Goal: Task Accomplishment & Management: Complete application form

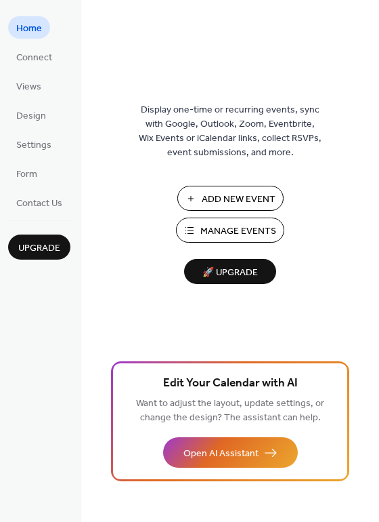
click at [231, 198] on span "Add New Event" at bounding box center [239, 199] width 74 height 14
click at [29, 121] on span "Design" at bounding box center [31, 116] width 30 height 14
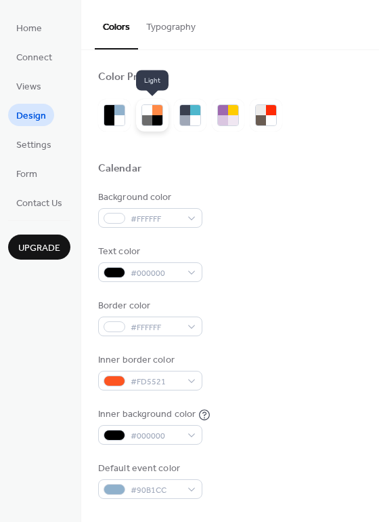
click at [152, 117] on div at bounding box center [157, 120] width 10 height 10
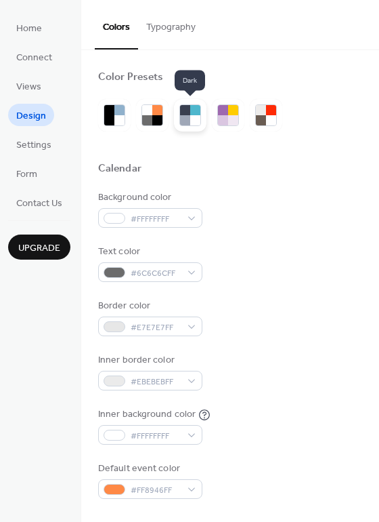
click at [180, 119] on div at bounding box center [185, 120] width 10 height 10
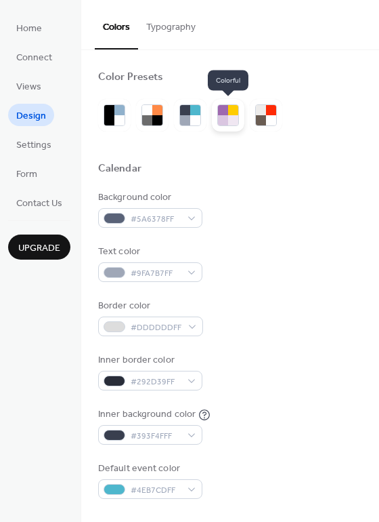
click at [233, 123] on div at bounding box center [233, 120] width 10 height 10
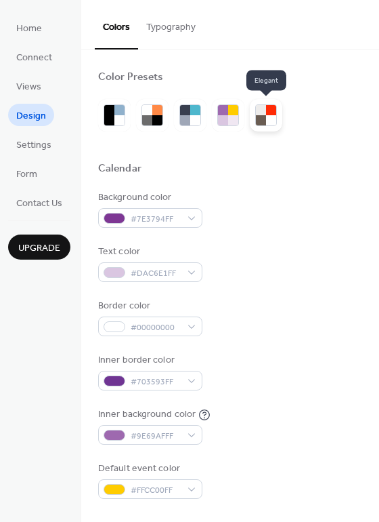
click at [262, 122] on div at bounding box center [261, 120] width 10 height 10
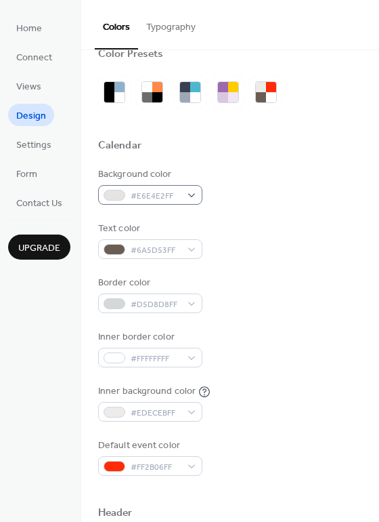
scroll to position [14, 0]
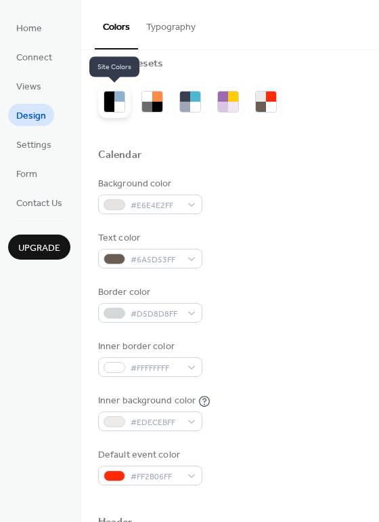
click at [117, 108] on div at bounding box center [120, 107] width 10 height 10
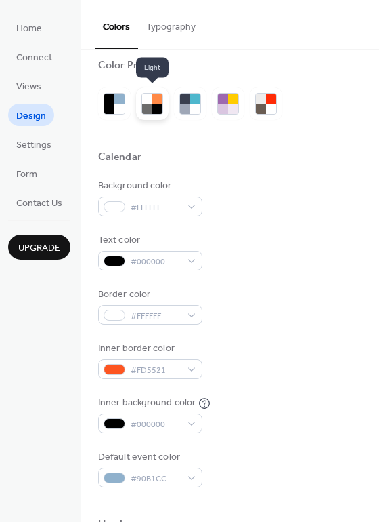
click at [159, 106] on div at bounding box center [157, 109] width 10 height 10
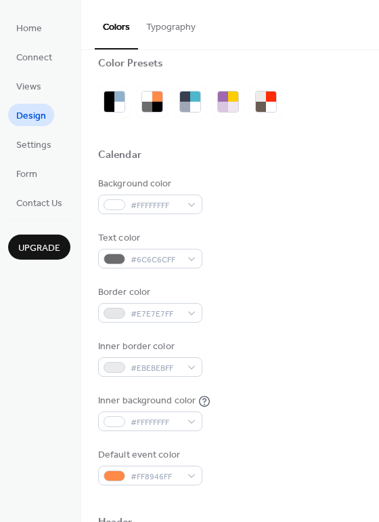
scroll to position [15, 0]
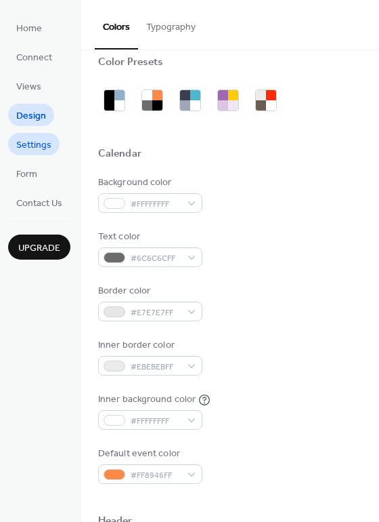
click at [45, 147] on span "Settings" at bounding box center [33, 145] width 35 height 14
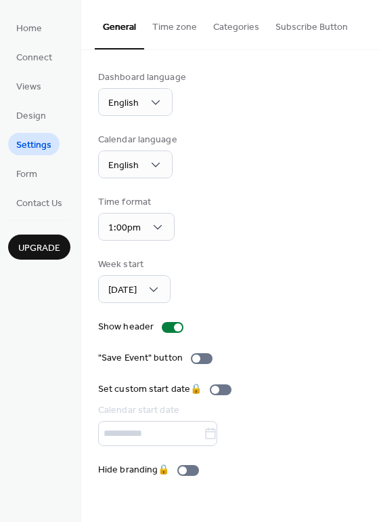
click at [180, 30] on button "Time zone" at bounding box center [174, 24] width 61 height 48
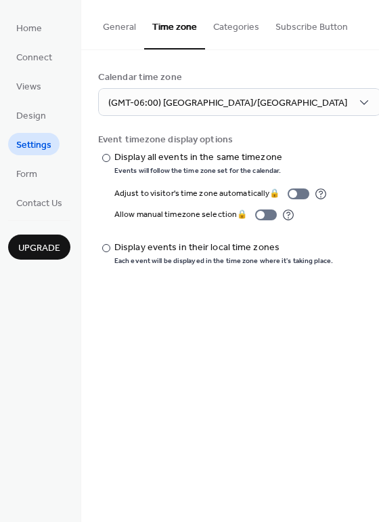
click at [222, 30] on button "Categories" at bounding box center [236, 24] width 62 height 48
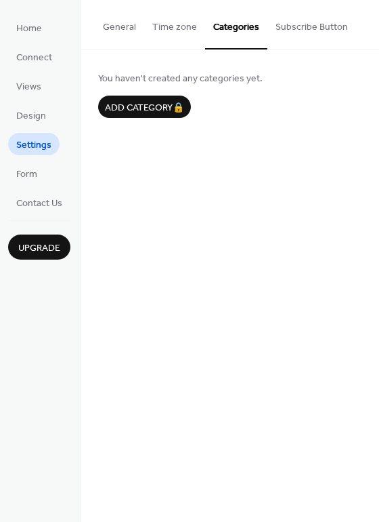
click at [134, 26] on button "General" at bounding box center [119, 24] width 49 height 48
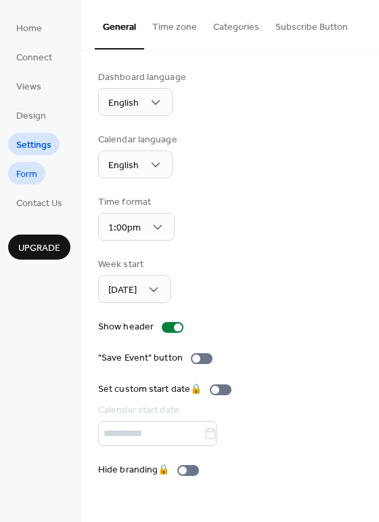
click at [41, 177] on link "Form" at bounding box center [26, 173] width 37 height 22
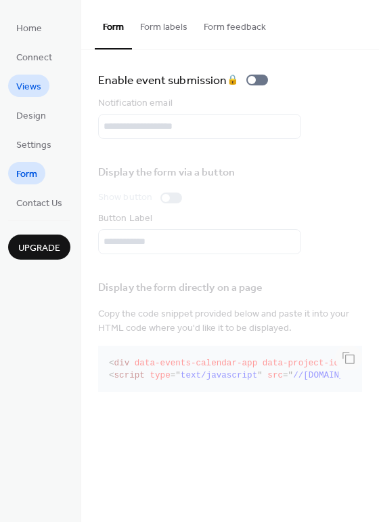
click at [28, 85] on span "Views" at bounding box center [28, 87] width 25 height 14
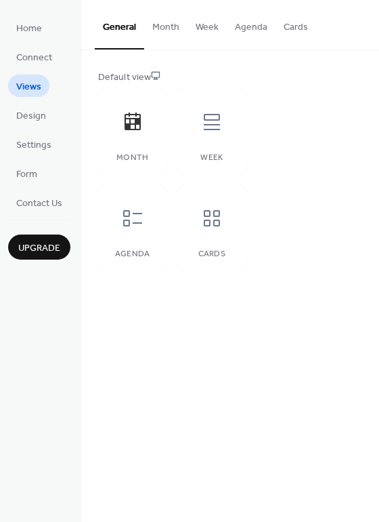
click at [173, 28] on button "Month" at bounding box center [165, 24] width 43 height 48
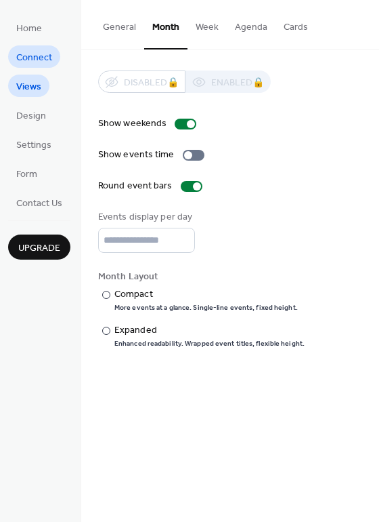
click at [29, 59] on span "Connect" at bounding box center [34, 58] width 36 height 14
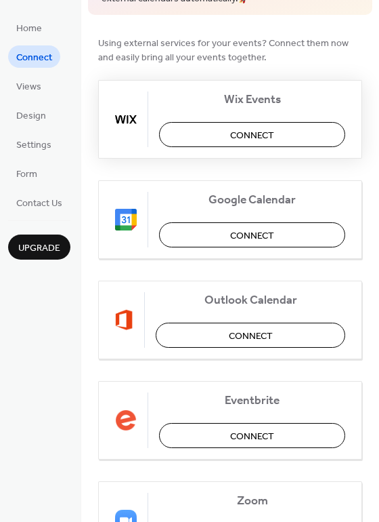
scroll to position [99, 0]
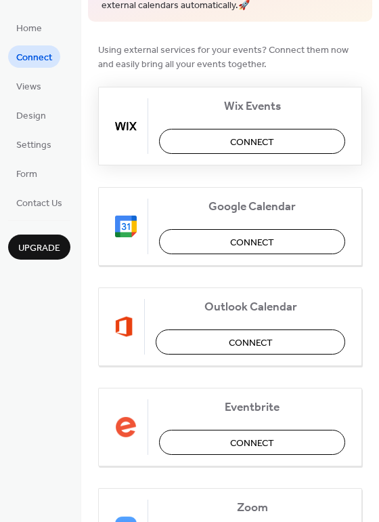
click at [180, 141] on button "Connect" at bounding box center [252, 141] width 186 height 25
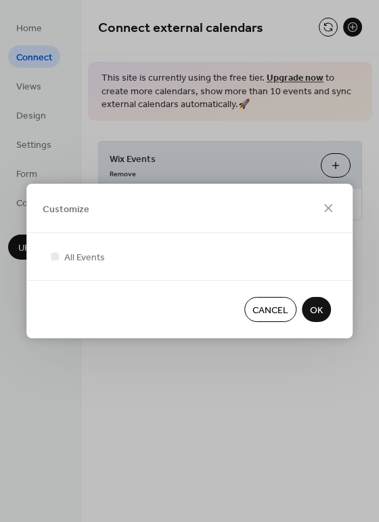
click at [312, 312] on span "OK" at bounding box center [316, 311] width 13 height 14
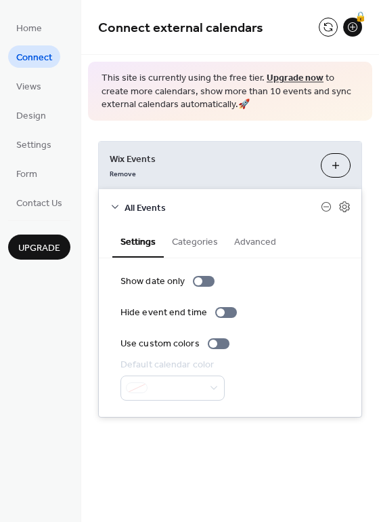
click at [36, 58] on span "Connect" at bounding box center [34, 58] width 36 height 14
click at [34, 26] on span "Home" at bounding box center [29, 29] width 26 height 14
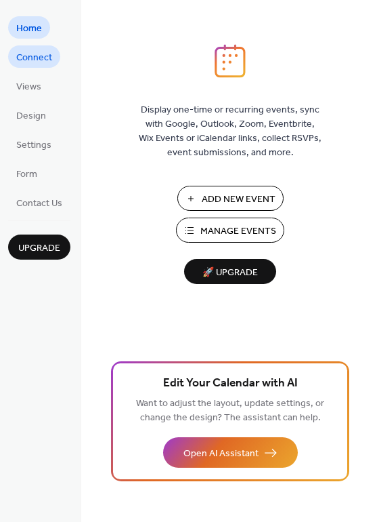
click at [35, 57] on span "Connect" at bounding box center [34, 58] width 36 height 14
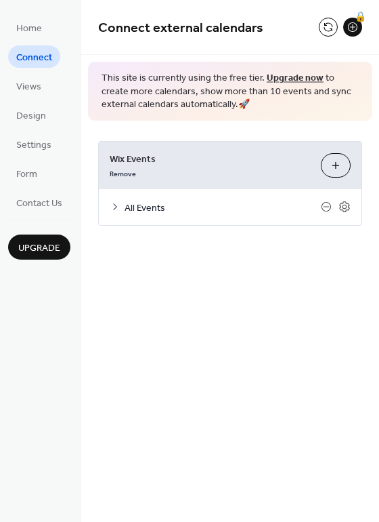
click at [335, 162] on button "Customize" at bounding box center [336, 165] width 30 height 24
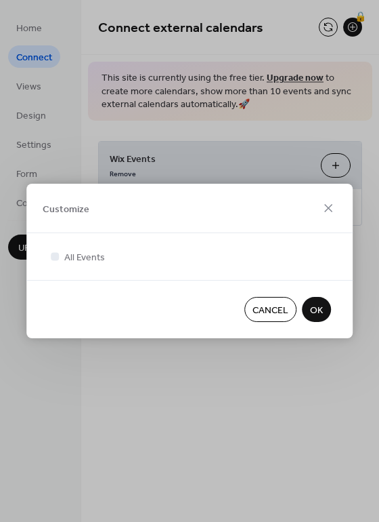
click at [314, 306] on span "OK" at bounding box center [316, 311] width 13 height 14
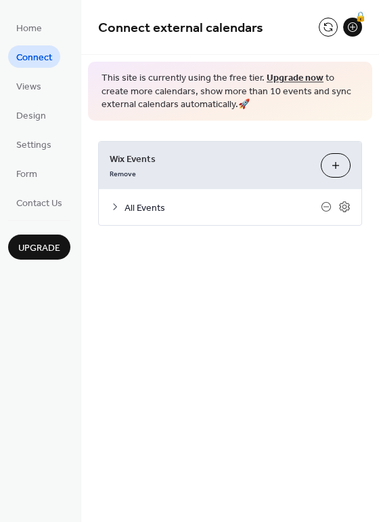
click at [117, 208] on icon at bounding box center [115, 206] width 11 height 11
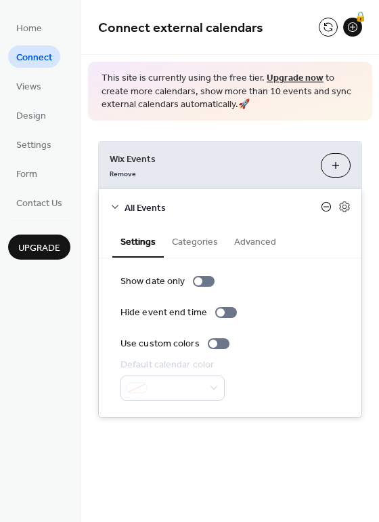
click at [327, 207] on icon at bounding box center [326, 206] width 11 height 11
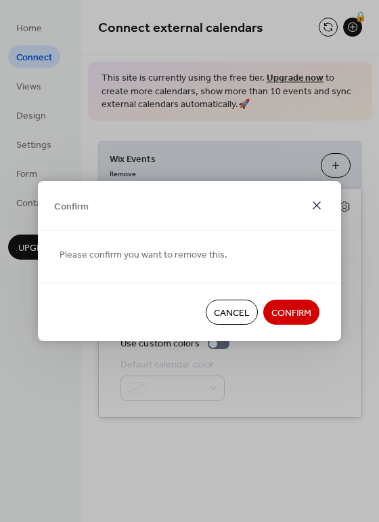
click at [315, 205] on icon at bounding box center [317, 205] width 16 height 16
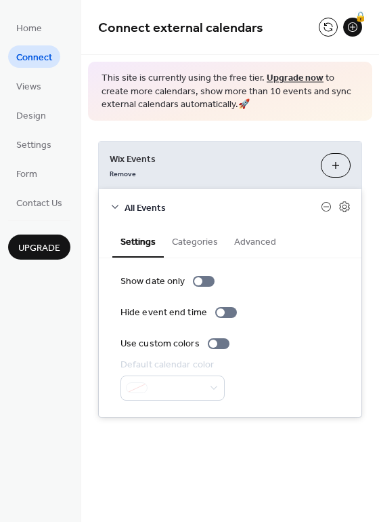
click at [337, 167] on button "Customize" at bounding box center [336, 165] width 30 height 24
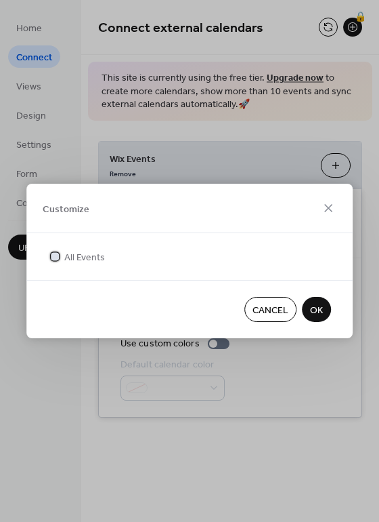
click at [55, 258] on icon at bounding box center [54, 255] width 5 height 5
click at [316, 306] on span "OK" at bounding box center [316, 311] width 13 height 14
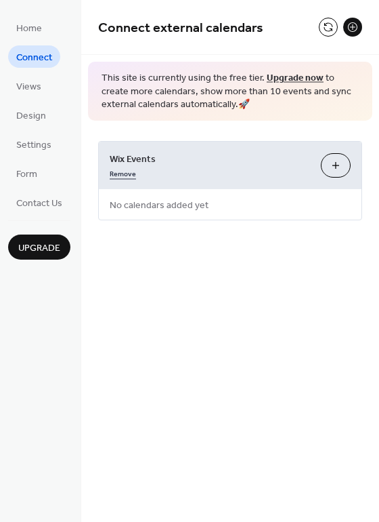
click at [124, 172] on link "Remove" at bounding box center [123, 172] width 26 height 14
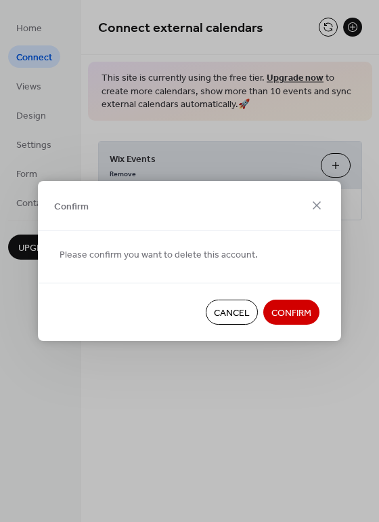
click at [287, 314] on span "Confirm" at bounding box center [292, 313] width 40 height 14
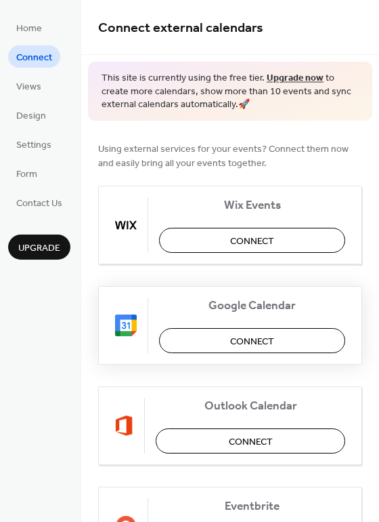
click at [230, 340] on span "Connect" at bounding box center [252, 341] width 44 height 14
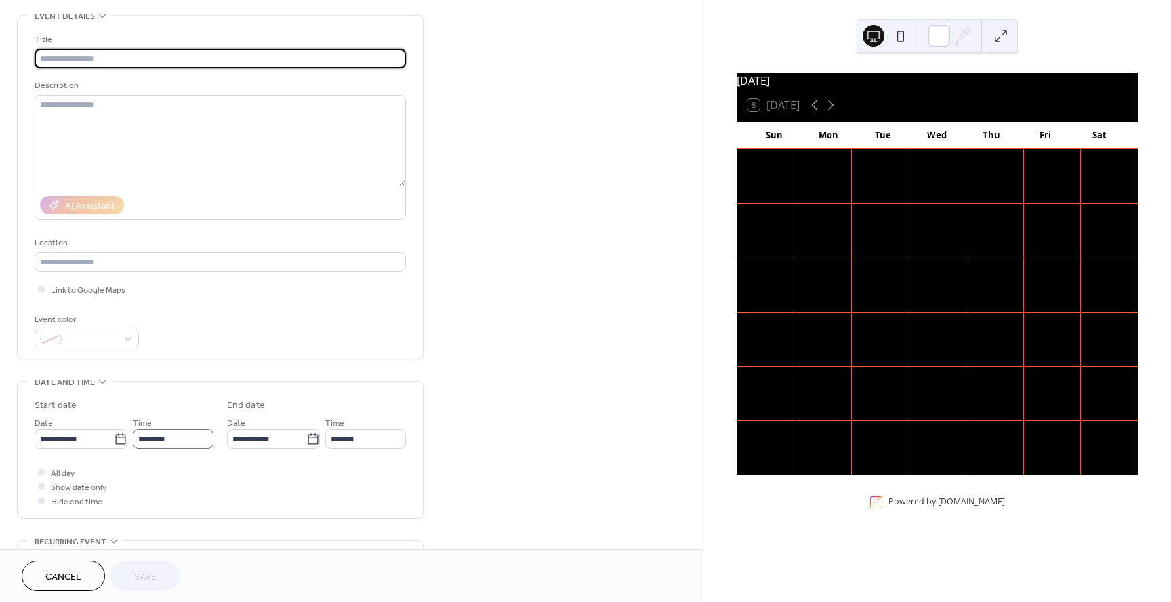
scroll to position [1, 0]
click at [117, 444] on icon at bounding box center [122, 439] width 14 height 14
click at [115, 444] on input "**********" at bounding box center [75, 439] width 81 height 20
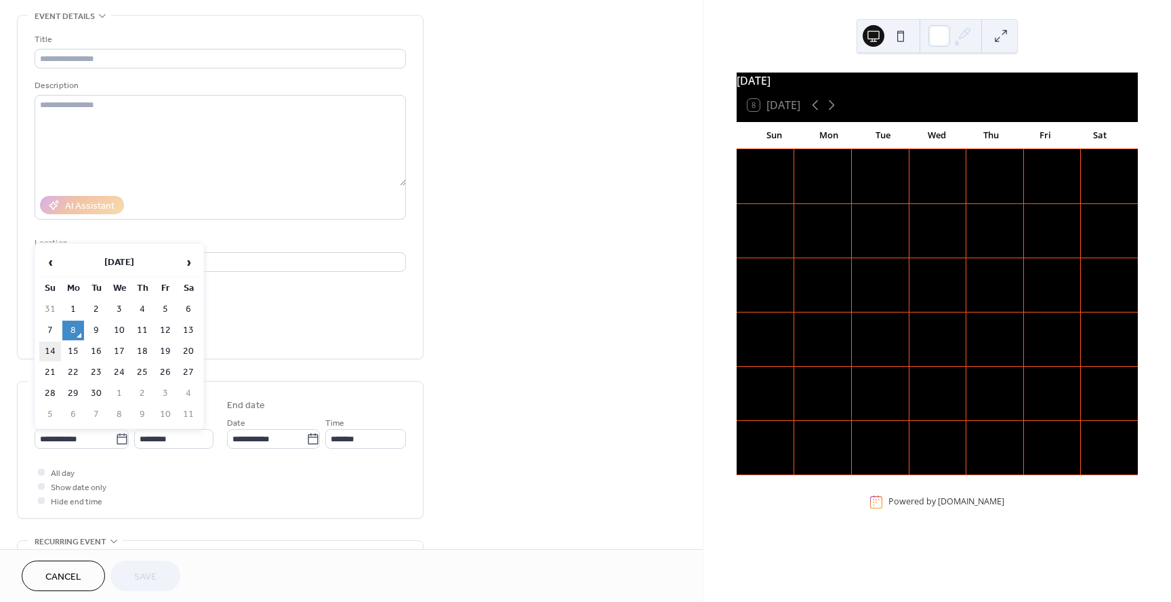
click at [51, 354] on td "14" at bounding box center [50, 352] width 22 height 20
type input "**********"
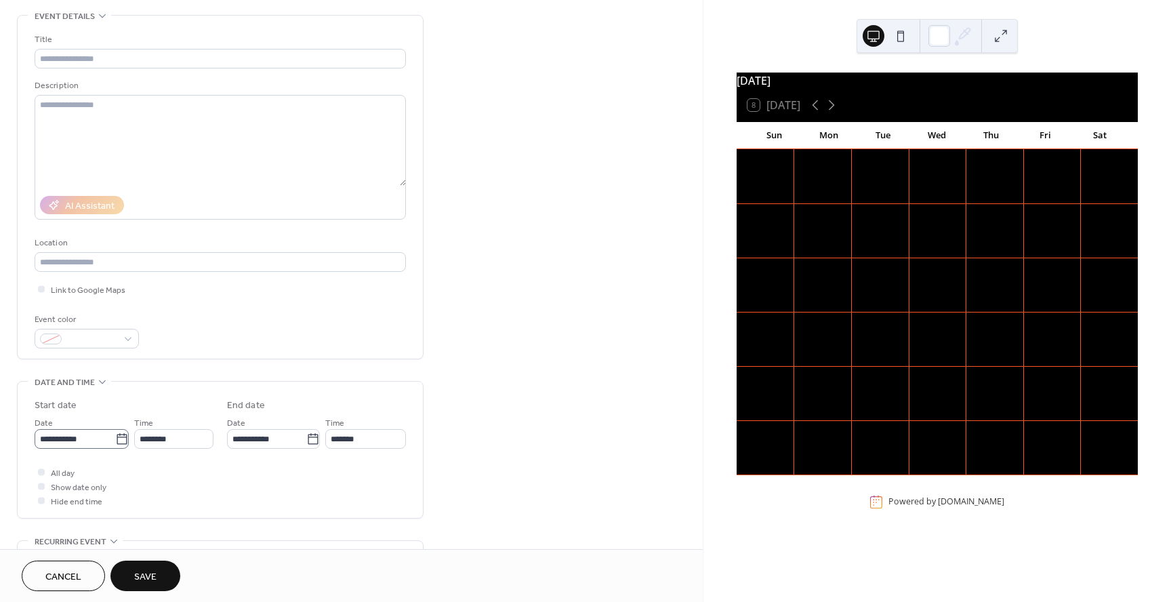
click at [116, 442] on icon at bounding box center [122, 439] width 14 height 14
click at [115, 442] on input "**********" at bounding box center [75, 439] width 81 height 20
click at [52, 373] on td "21" at bounding box center [50, 373] width 22 height 20
type input "**********"
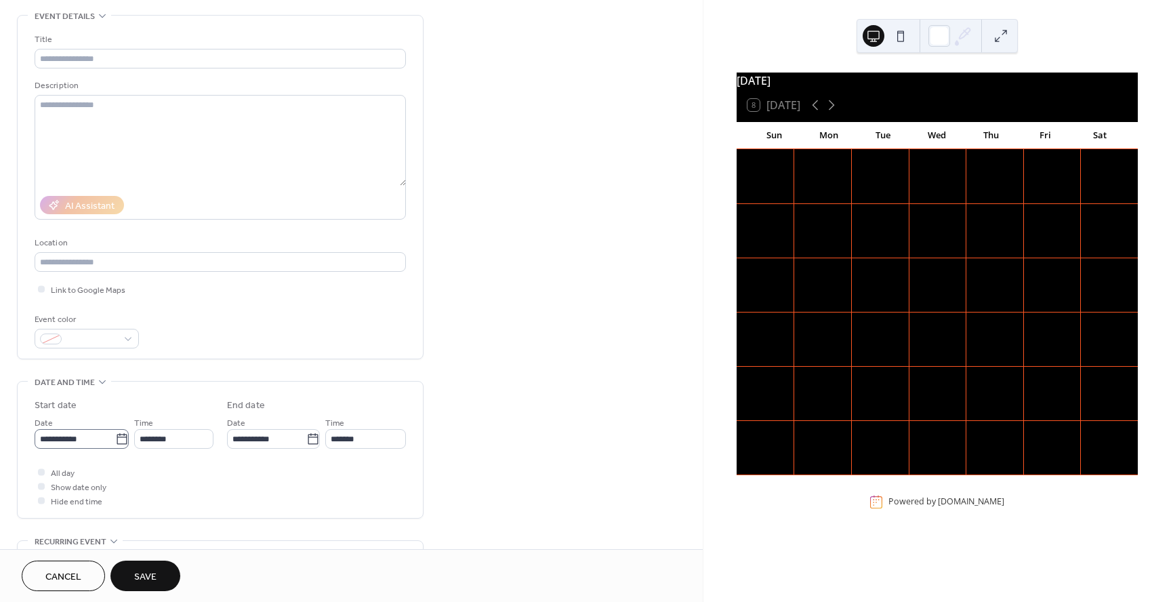
click at [115, 438] on icon at bounding box center [122, 439] width 14 height 14
click at [113, 438] on input "**********" at bounding box center [75, 439] width 81 height 20
click at [57, 352] on td "14" at bounding box center [50, 352] width 22 height 20
type input "**********"
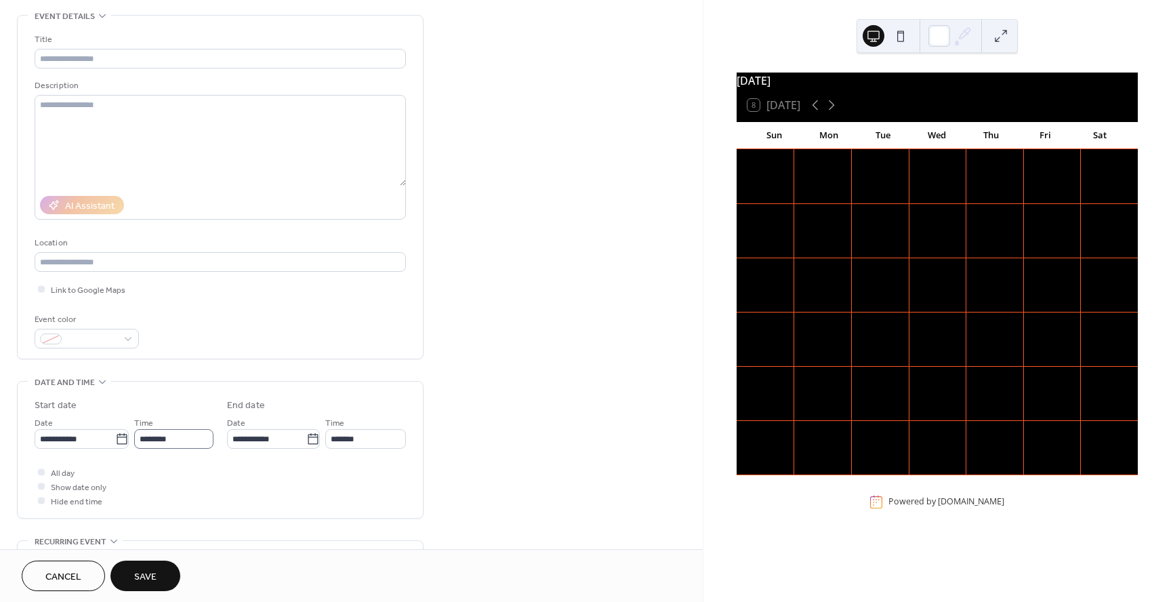
scroll to position [0, 0]
click at [186, 443] on input "********" at bounding box center [173, 439] width 79 height 20
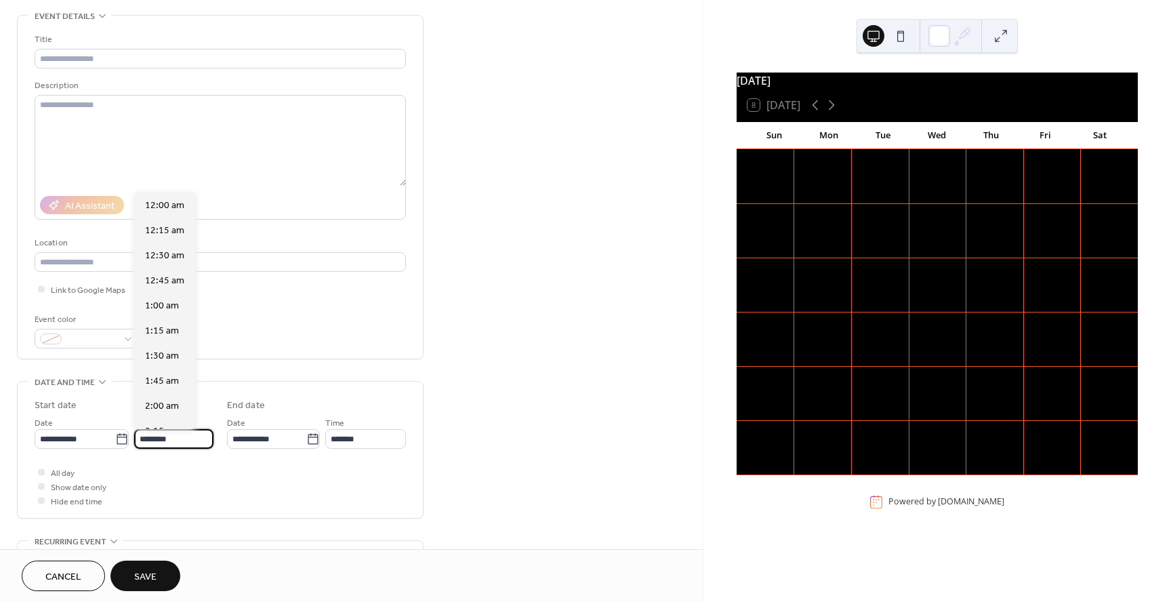
scroll to position [1204, 0]
click at [202, 444] on input "********" at bounding box center [173, 439] width 79 height 20
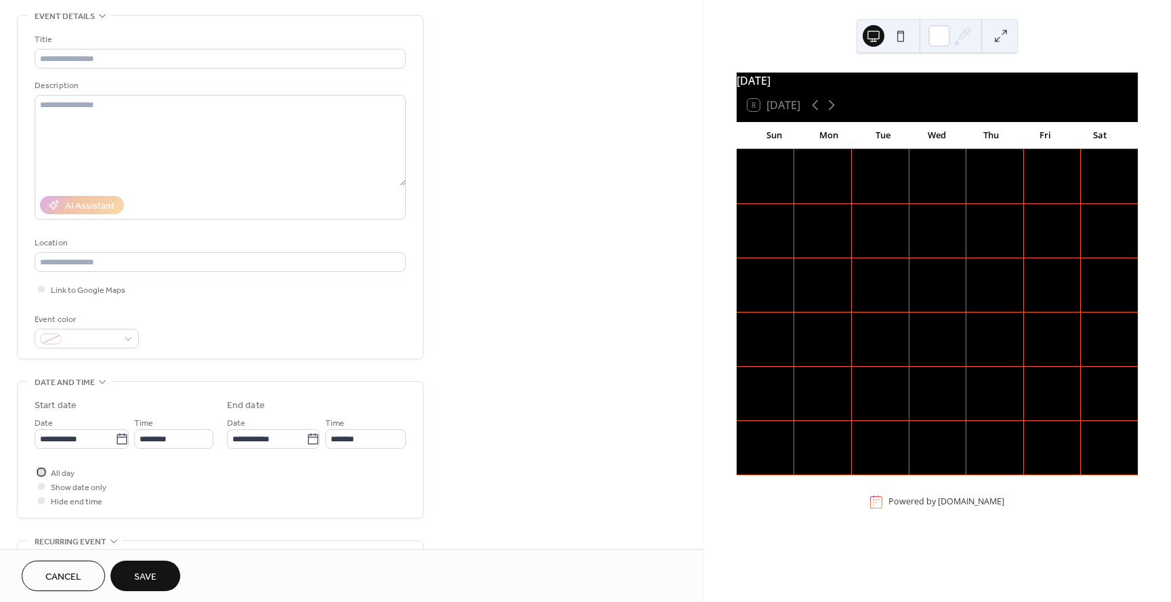
click at [43, 474] on div at bounding box center [42, 472] width 14 height 14
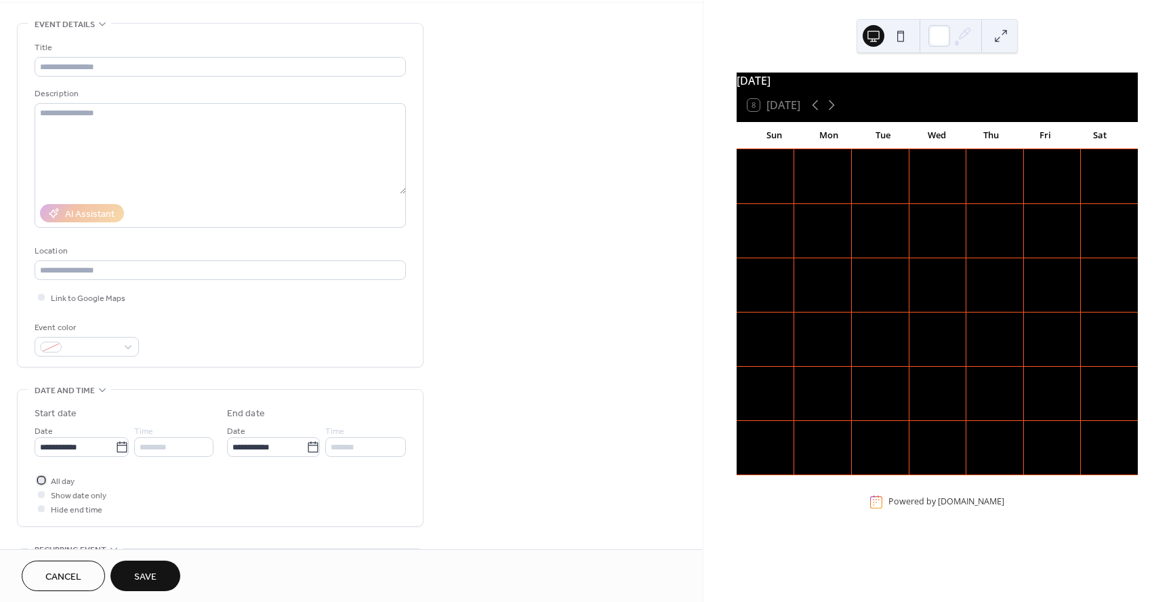
scroll to position [42, 0]
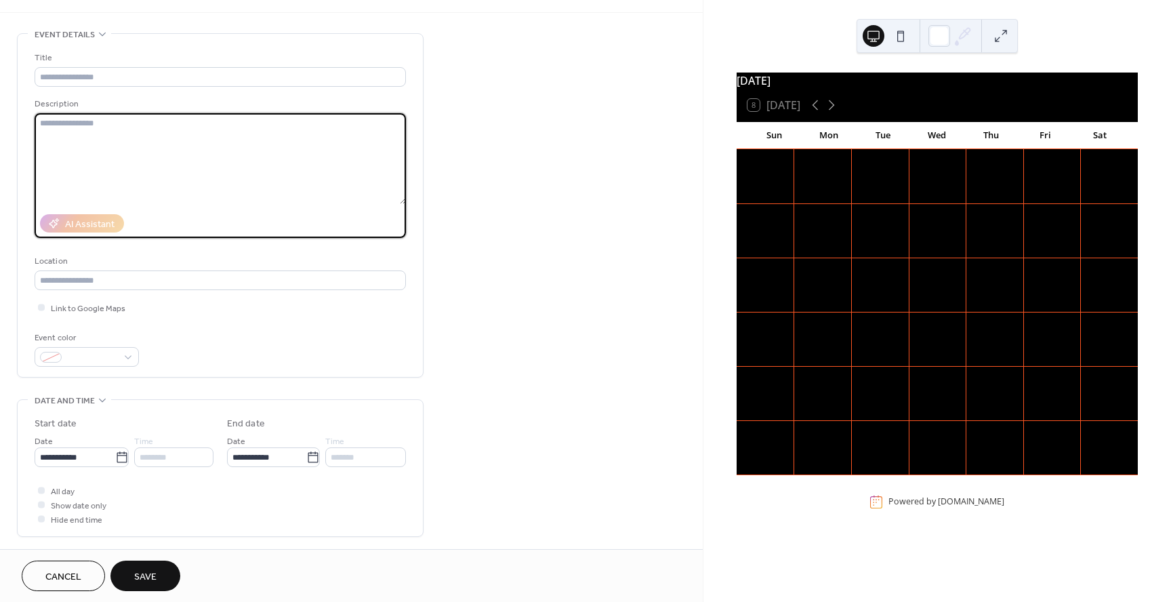
paste textarea "**********"
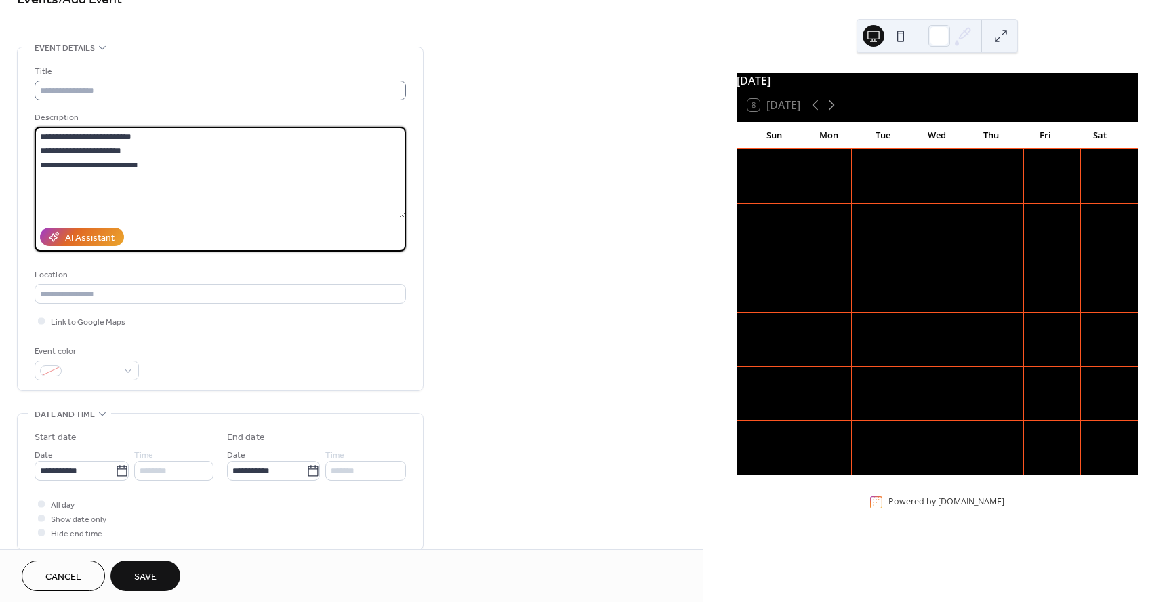
type textarea "**********"
click at [49, 91] on input "text" at bounding box center [220, 91] width 371 height 20
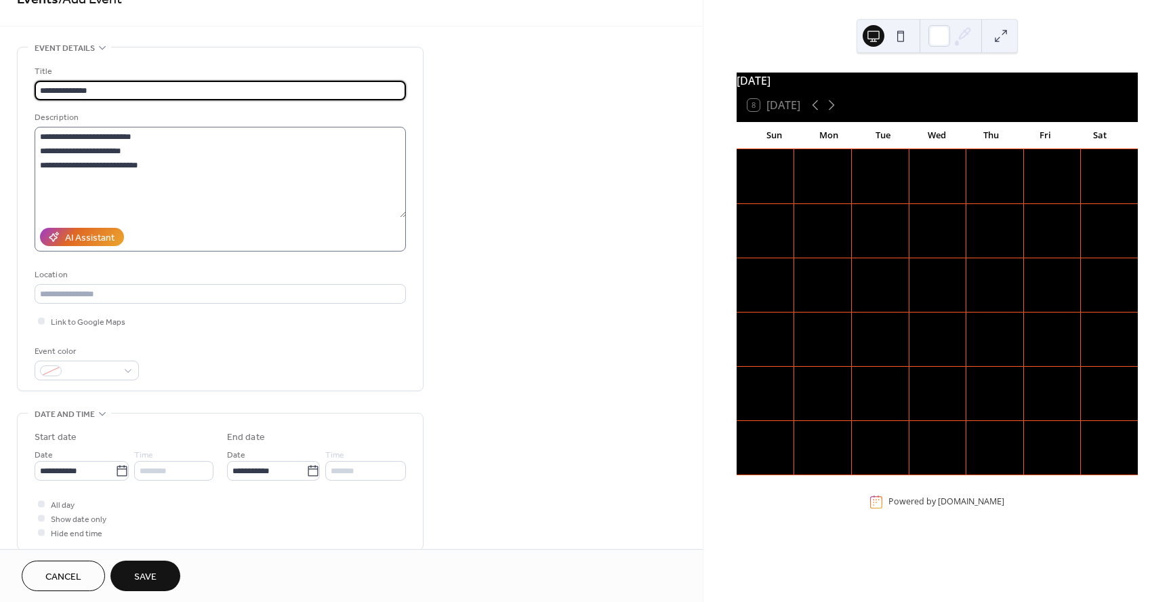
type input "**********"
click at [222, 218] on label "**********" at bounding box center [220, 189] width 371 height 125
click at [222, 218] on textarea "**********" at bounding box center [220, 172] width 371 height 91
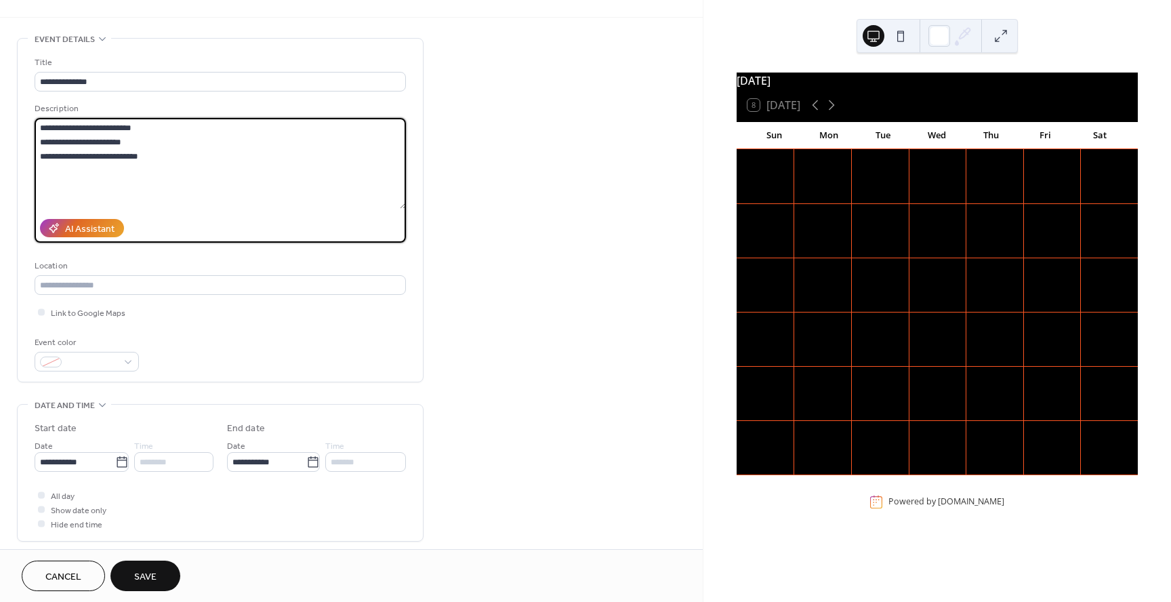
scroll to position [41, 0]
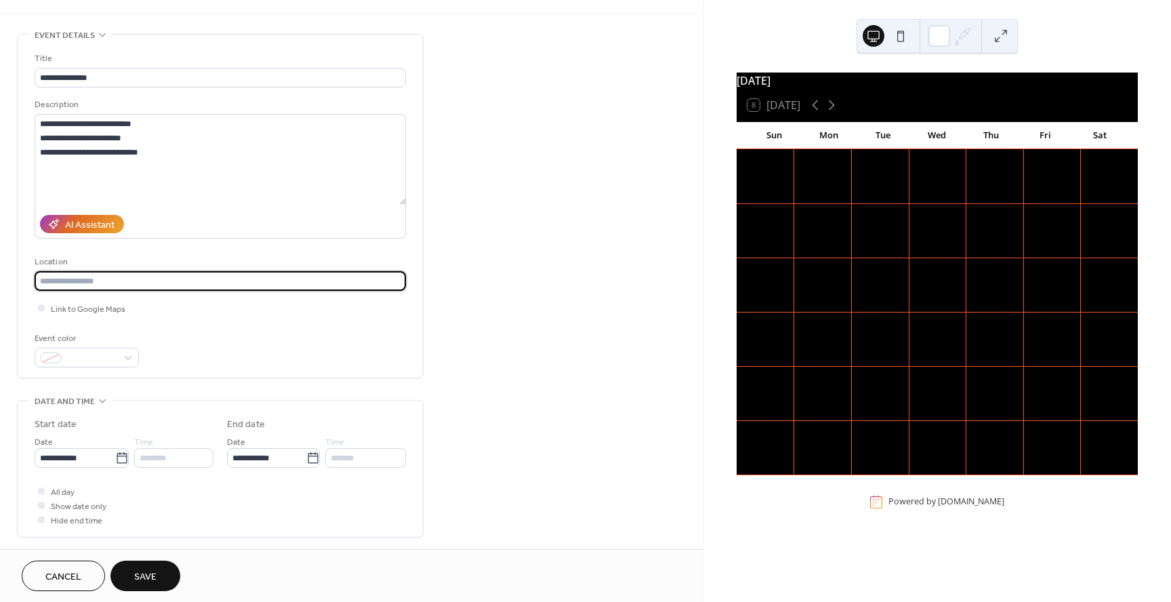
click at [109, 282] on input "text" at bounding box center [220, 281] width 371 height 20
click at [117, 282] on input "**********" at bounding box center [220, 281] width 371 height 20
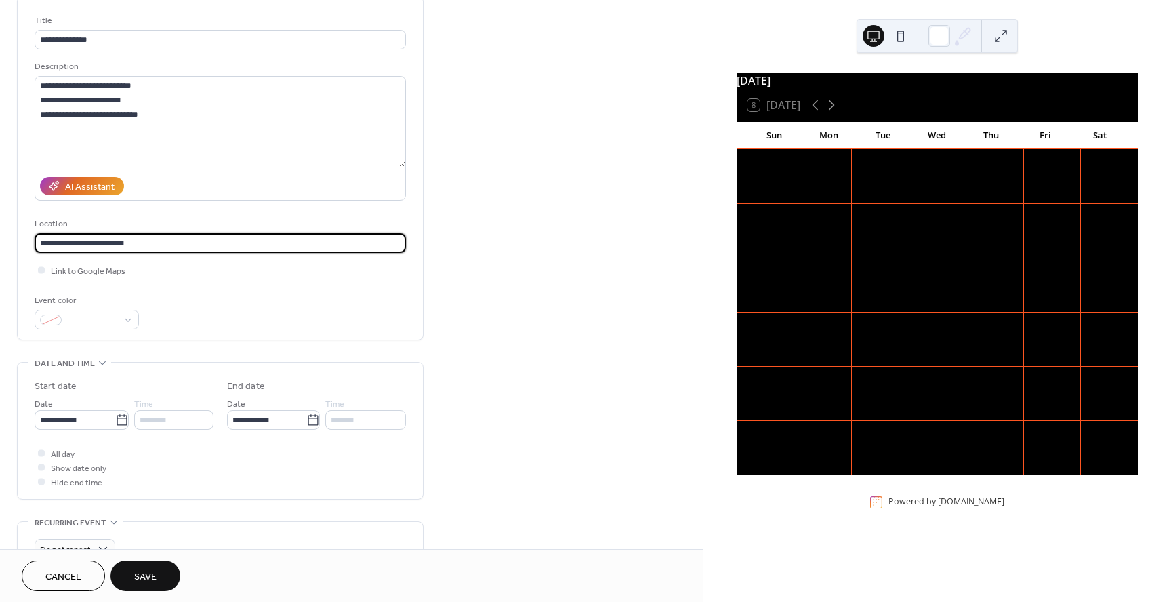
scroll to position [81, 0]
type input "**********"
click at [130, 319] on div at bounding box center [87, 318] width 104 height 20
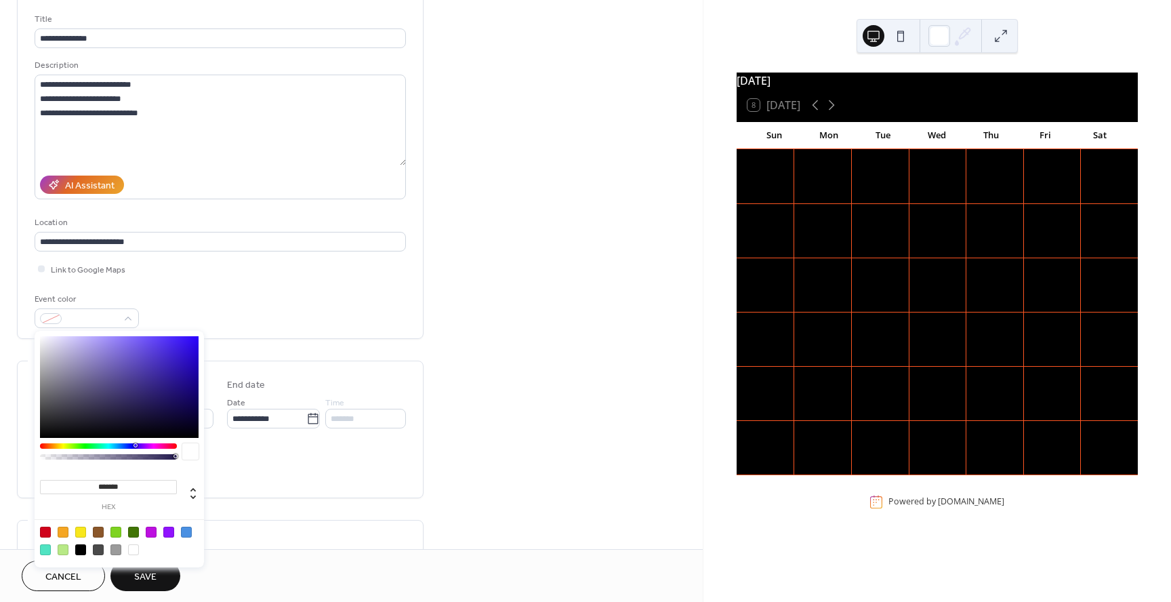
click at [274, 316] on div "Event color" at bounding box center [220, 310] width 371 height 36
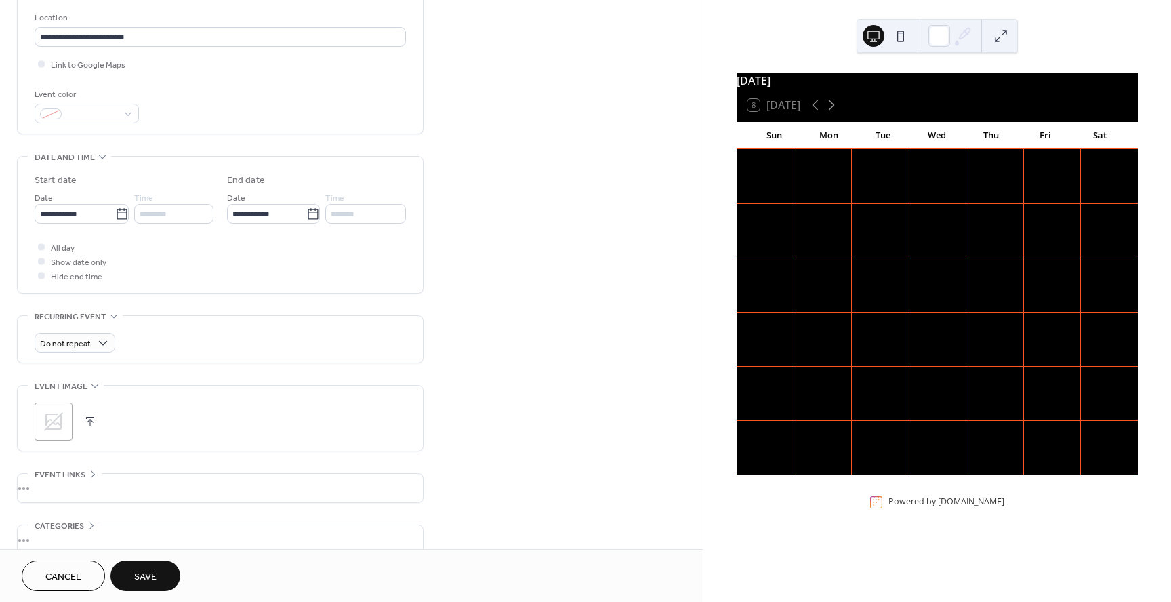
scroll to position [286, 0]
click at [82, 421] on div "Weekly" at bounding box center [75, 417] width 80 height 25
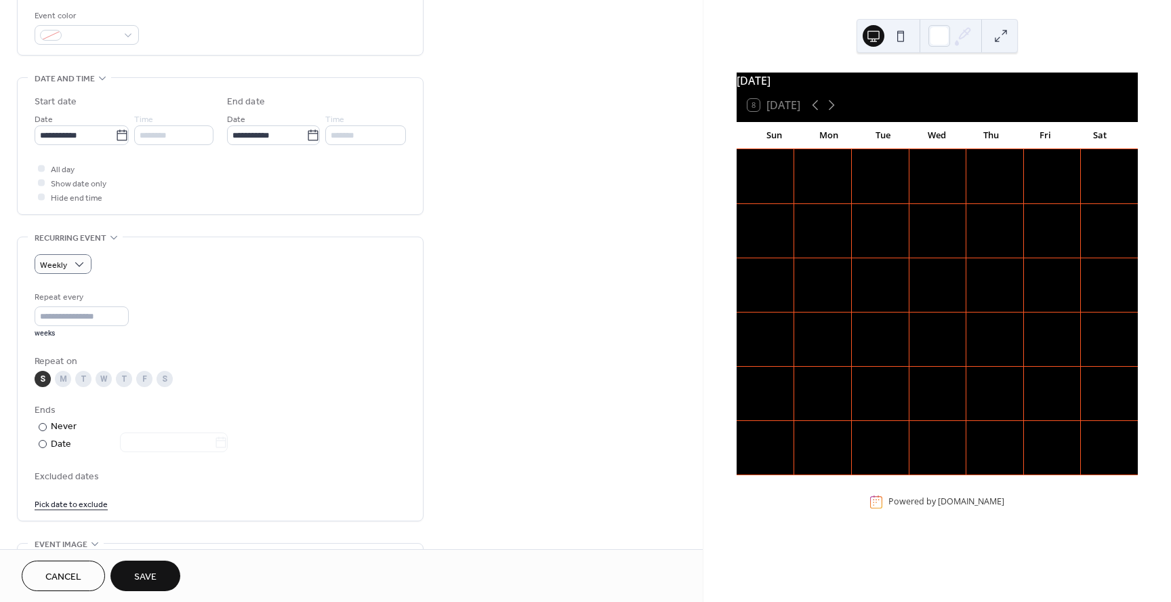
scroll to position [366, 0]
click at [45, 441] on div at bounding box center [43, 442] width 8 height 8
click at [42, 424] on div at bounding box center [43, 425] width 8 height 8
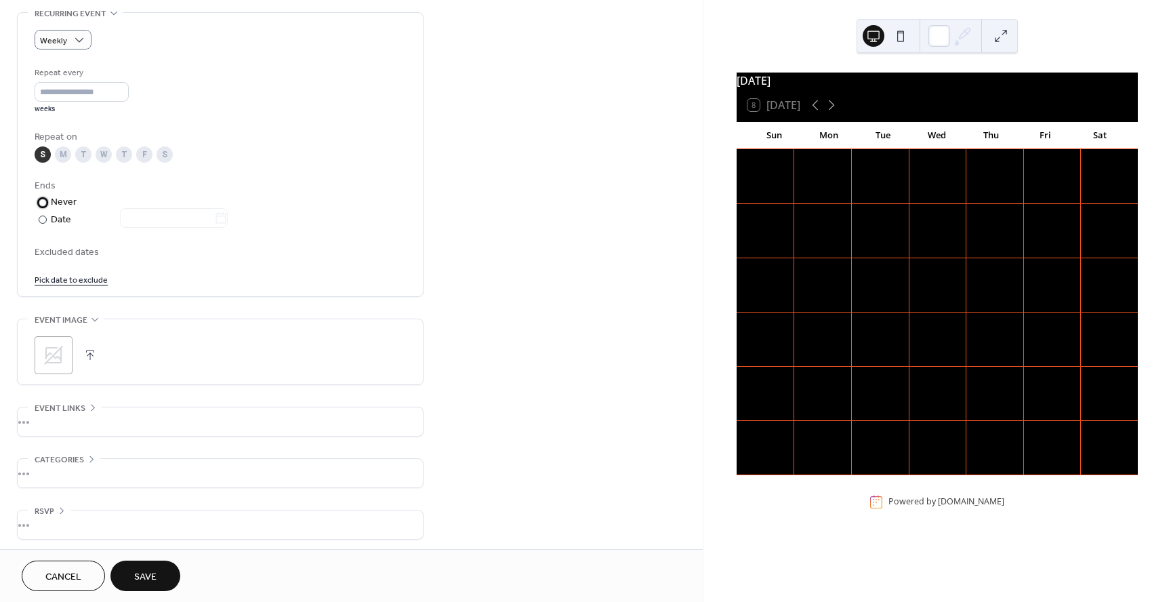
scroll to position [592, 0]
click at [158, 581] on button "Save" at bounding box center [145, 575] width 70 height 30
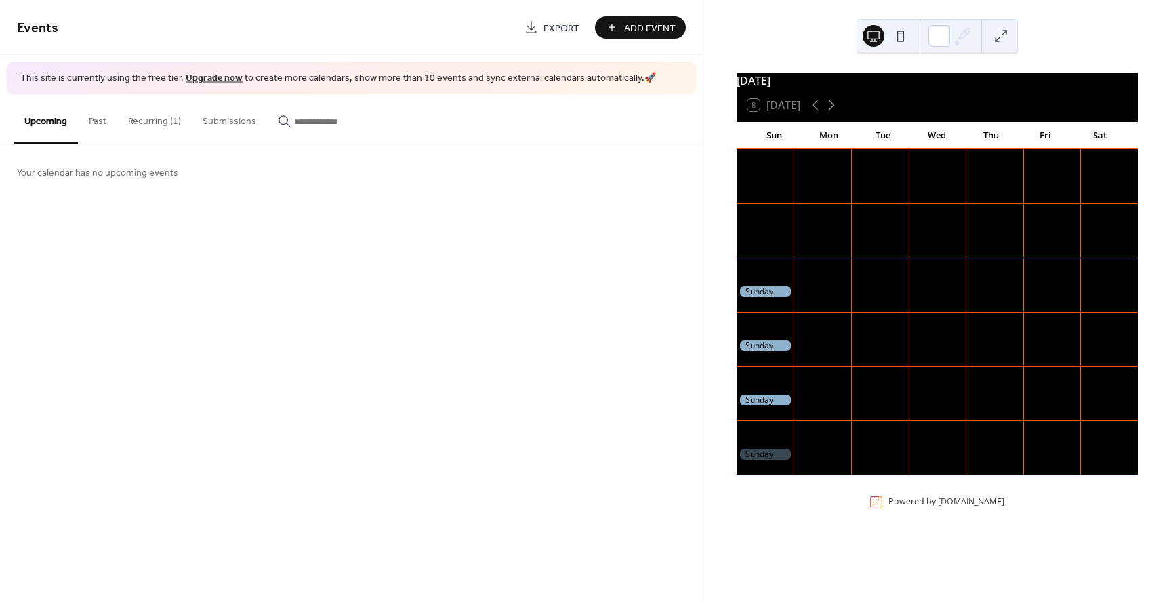
click at [766, 297] on div at bounding box center [766, 292] width 58 height 12
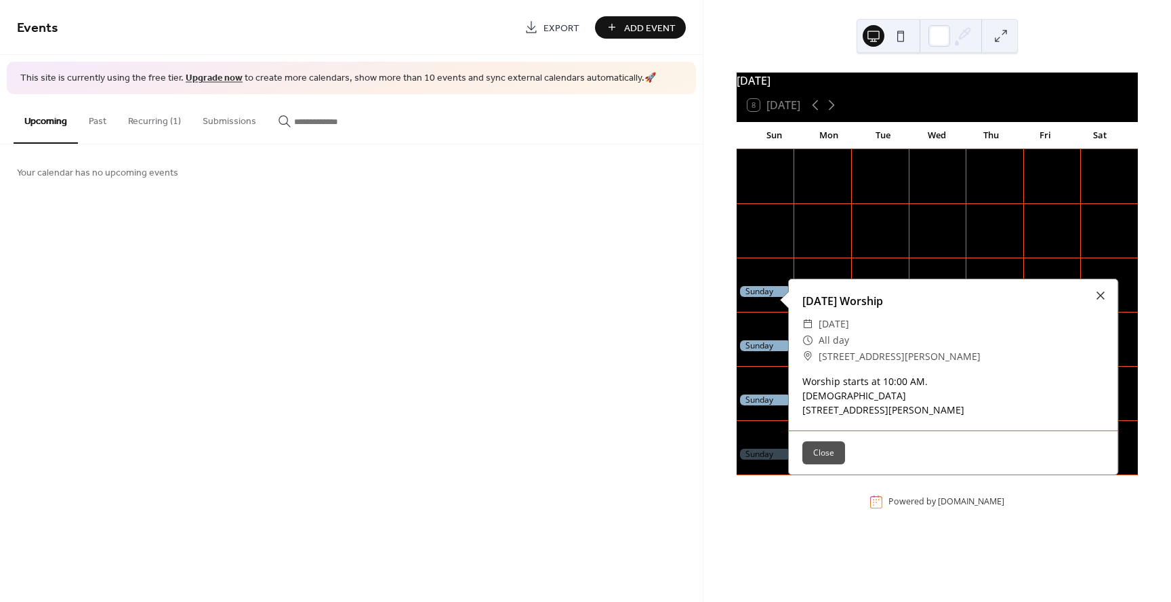
drag, startPoint x: 1103, startPoint y: 293, endPoint x: 1094, endPoint y: 293, distance: 8.8
click at [1102, 293] on div at bounding box center [1100, 295] width 19 height 19
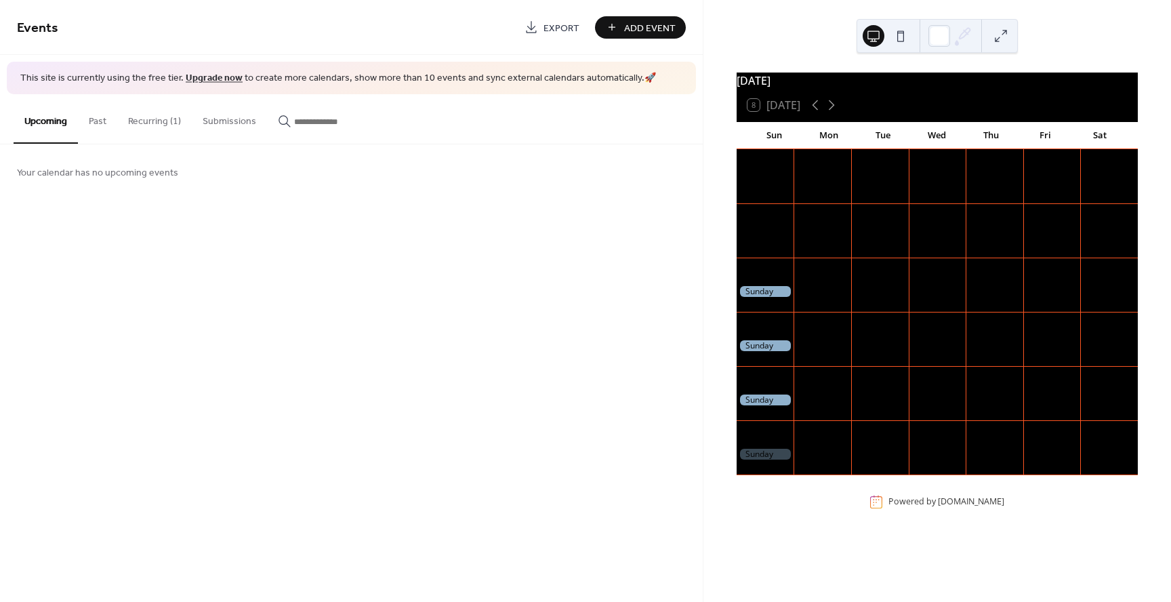
click at [138, 121] on button "Recurring (1)" at bounding box center [154, 118] width 75 height 48
click at [98, 121] on button "Past" at bounding box center [97, 118] width 39 height 48
click at [45, 123] on button "Upcoming" at bounding box center [46, 118] width 64 height 48
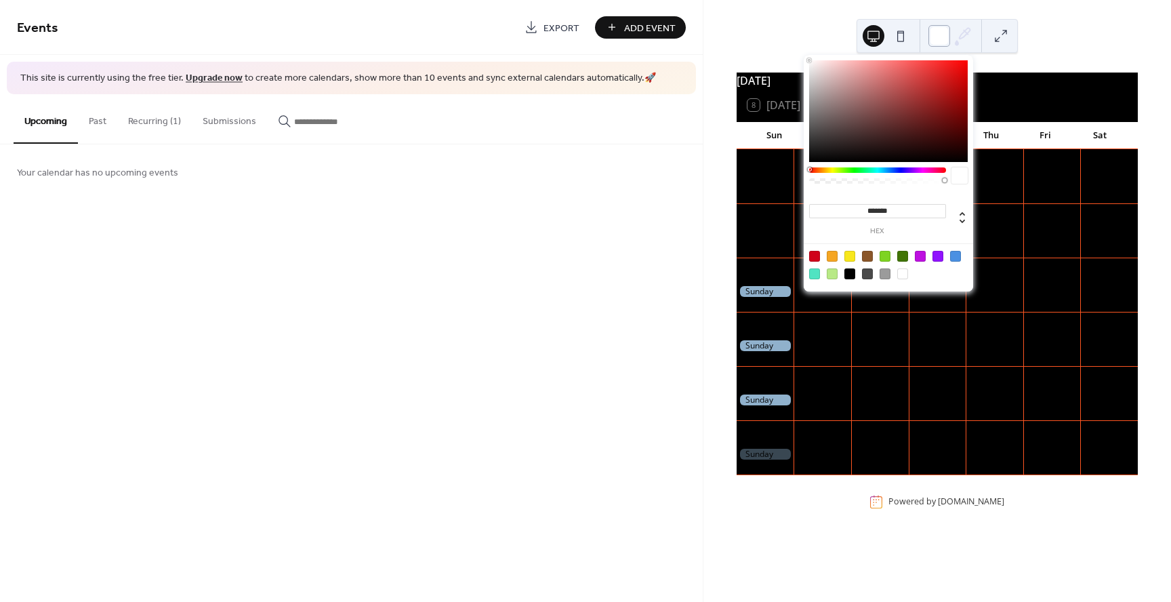
click at [936, 35] on div at bounding box center [939, 36] width 22 height 22
click at [902, 275] on div at bounding box center [902, 273] width 11 height 11
click at [903, 275] on div at bounding box center [902, 273] width 11 height 11
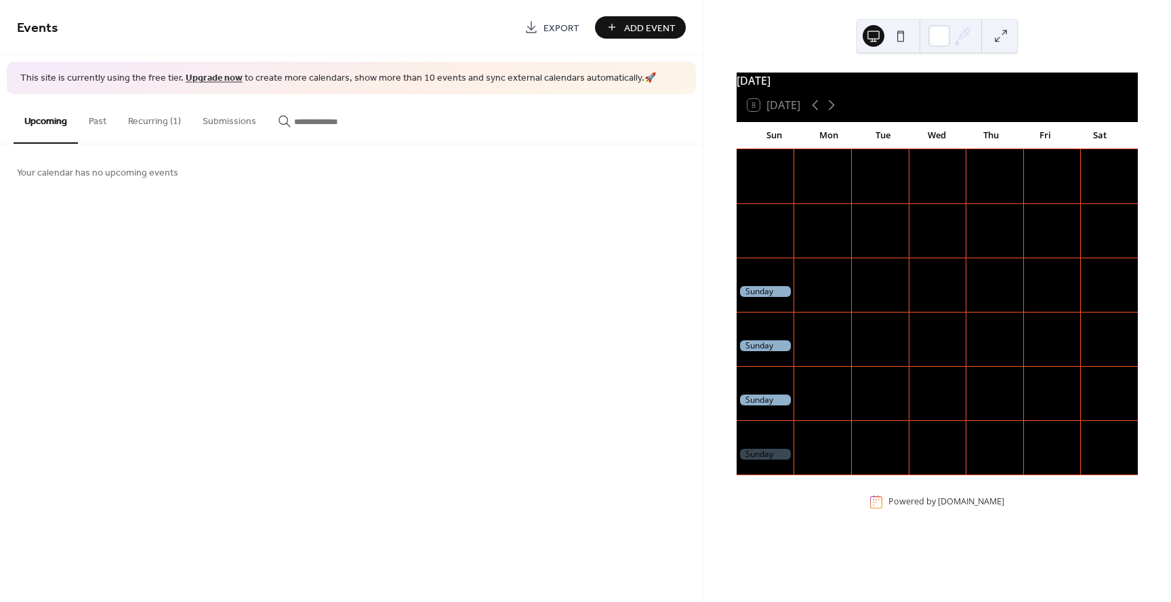
click at [650, 184] on div "Your calendar has no upcoming events" at bounding box center [351, 171] width 703 height 55
click at [218, 117] on button "Submissions" at bounding box center [229, 118] width 75 height 48
click at [310, 121] on input "button" at bounding box center [334, 122] width 81 height 14
click at [228, 121] on button "Submissions" at bounding box center [229, 118] width 75 height 48
click at [560, 29] on span "Export" at bounding box center [561, 28] width 36 height 14
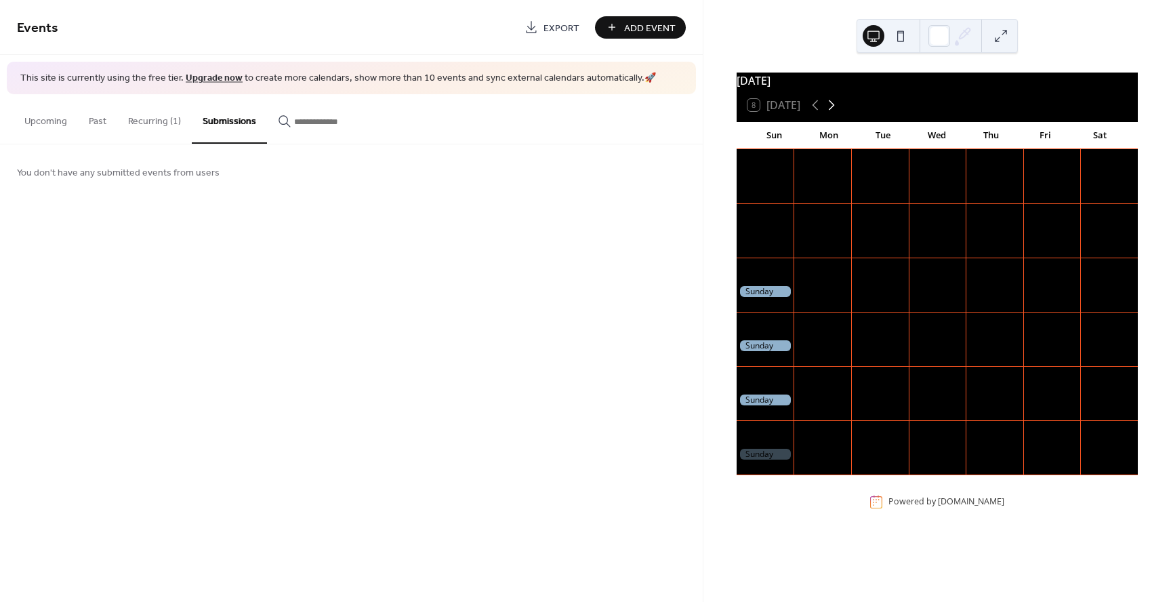
click at [832, 113] on icon at bounding box center [831, 105] width 16 height 16
click at [816, 110] on icon at bounding box center [815, 105] width 6 height 10
click at [830, 181] on div at bounding box center [823, 185] width 58 height 28
